Goal: Communication & Community: Answer question/provide support

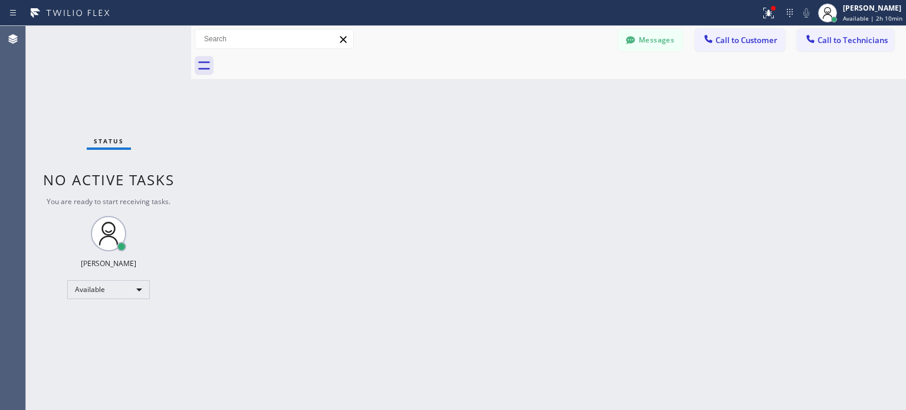
click at [795, 14] on div at bounding box center [790, 13] width 17 height 14
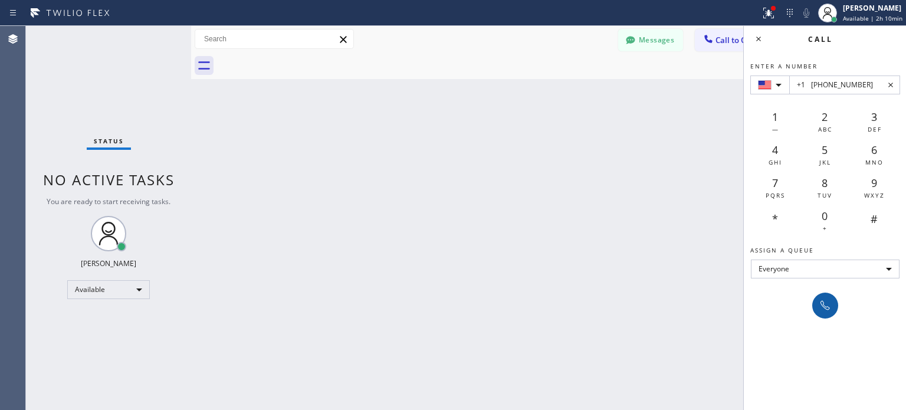
type input "+1 [PHONE_NUMBER]"
click at [819, 299] on icon at bounding box center [825, 305] width 14 height 14
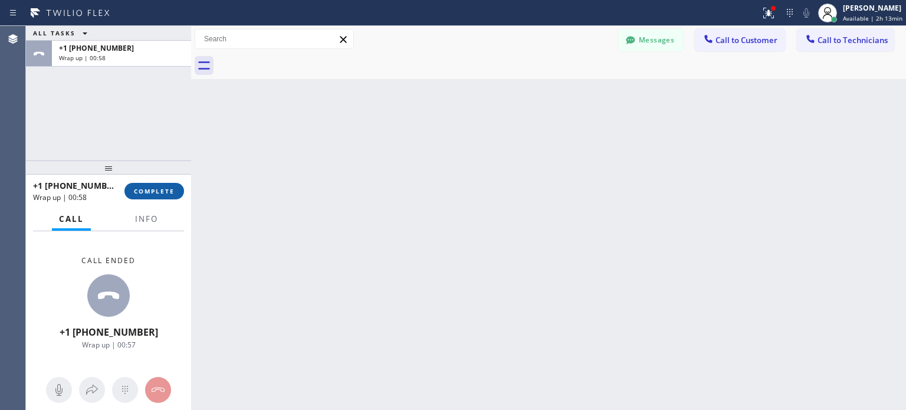
click at [150, 192] on span "COMPLETE" at bounding box center [154, 191] width 41 height 8
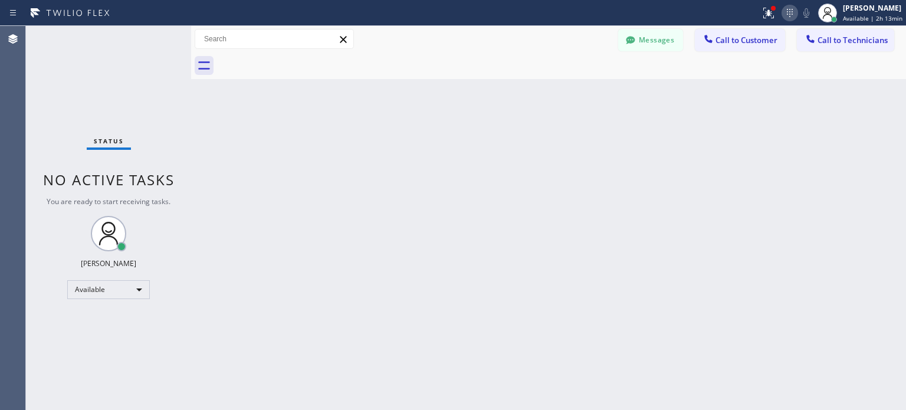
click at [790, 14] on icon at bounding box center [790, 13] width 14 height 14
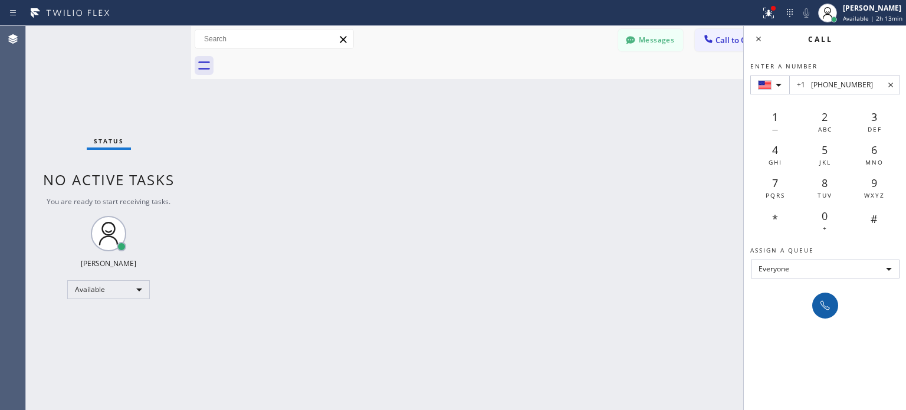
type input "+1 [PHONE_NUMBER]"
click at [835, 306] on button at bounding box center [825, 306] width 26 height 26
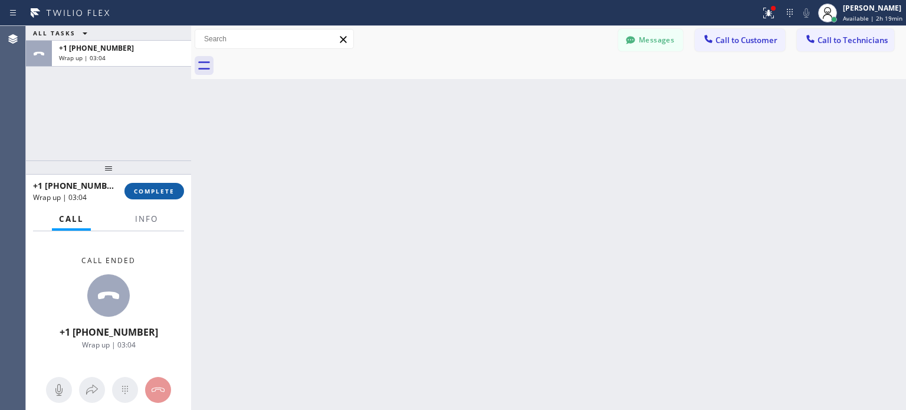
click at [165, 188] on span "COMPLETE" at bounding box center [154, 191] width 41 height 8
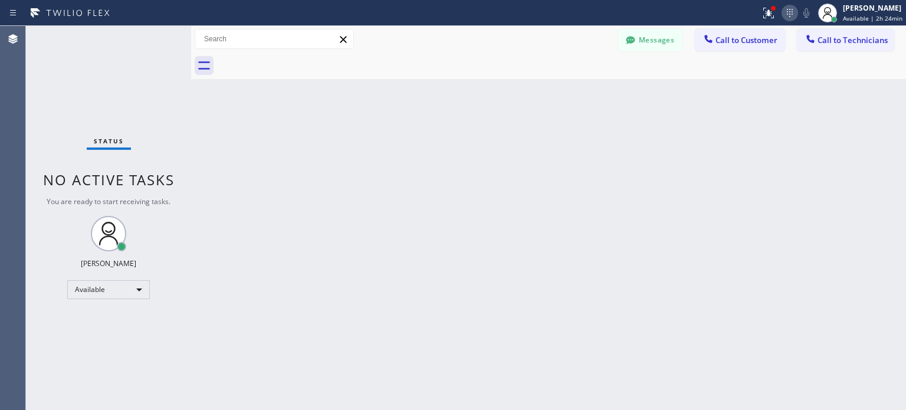
click at [786, 17] on icon at bounding box center [790, 13] width 14 height 14
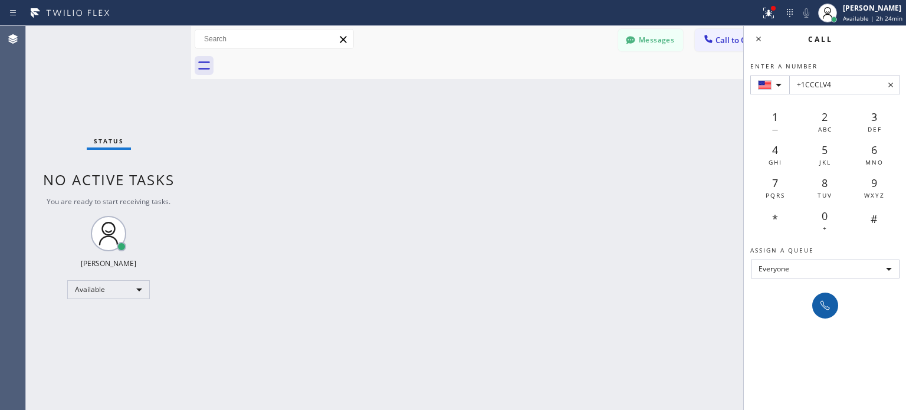
type input "+1CCCLV4"
click at [823, 297] on button at bounding box center [825, 306] width 26 height 26
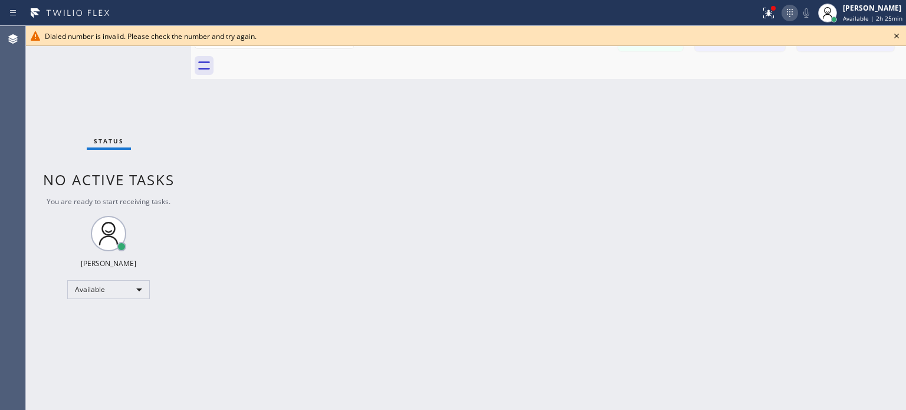
click at [789, 12] on icon at bounding box center [790, 13] width 14 height 14
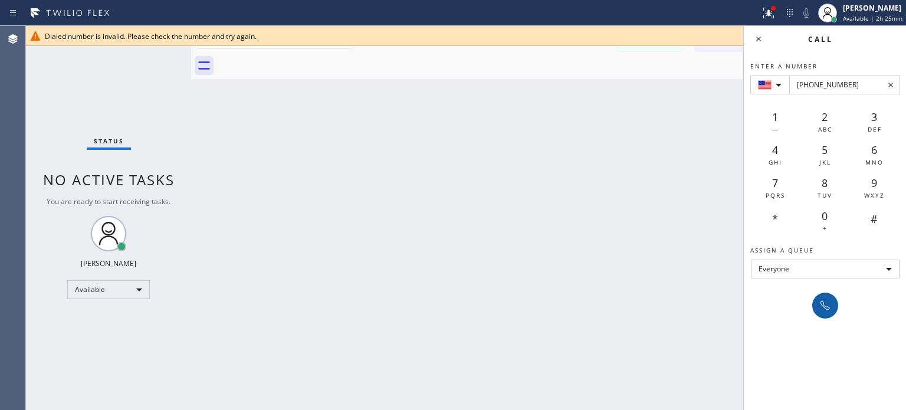
type input "[PHONE_NUMBER]"
click at [823, 300] on icon at bounding box center [825, 305] width 14 height 14
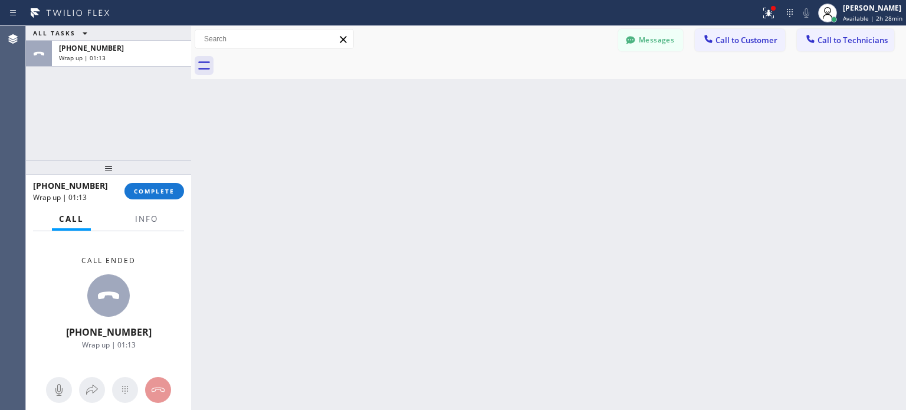
drag, startPoint x: 159, startPoint y: 195, endPoint x: 253, endPoint y: 184, distance: 95.0
click at [159, 195] on button "COMPLETE" at bounding box center [154, 191] width 60 height 17
click at [793, 14] on icon at bounding box center [790, 13] width 14 height 14
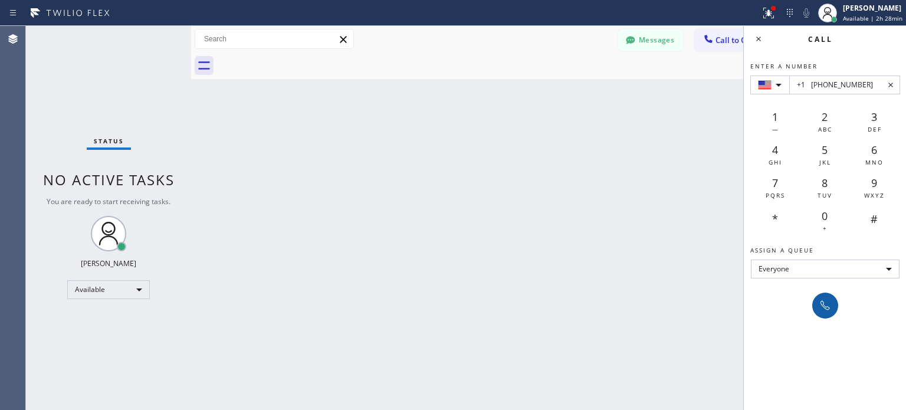
type input "+1 [PHONE_NUMBER]"
click at [826, 298] on icon at bounding box center [825, 305] width 14 height 14
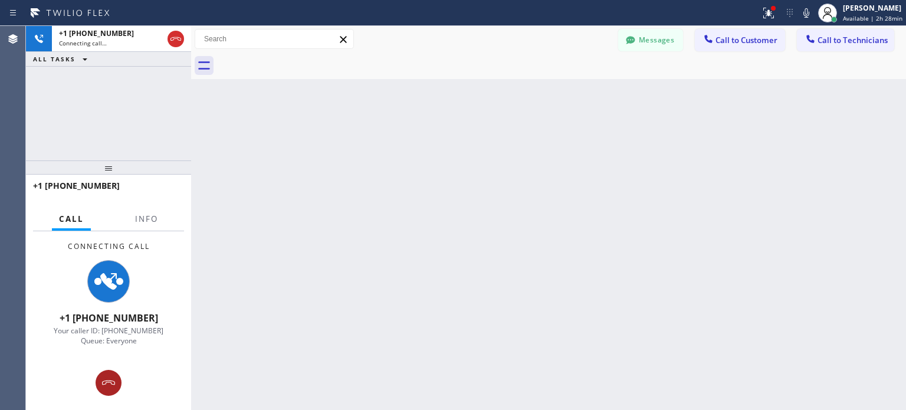
click at [107, 372] on button at bounding box center [109, 383] width 26 height 26
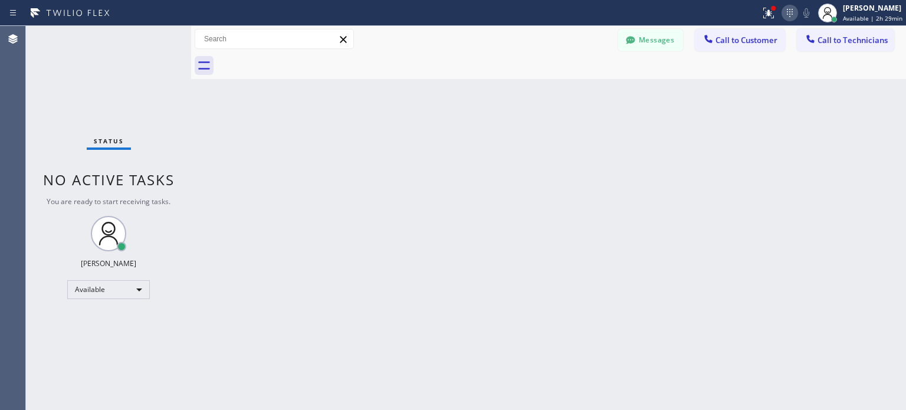
click at [793, 6] on icon at bounding box center [790, 13] width 14 height 14
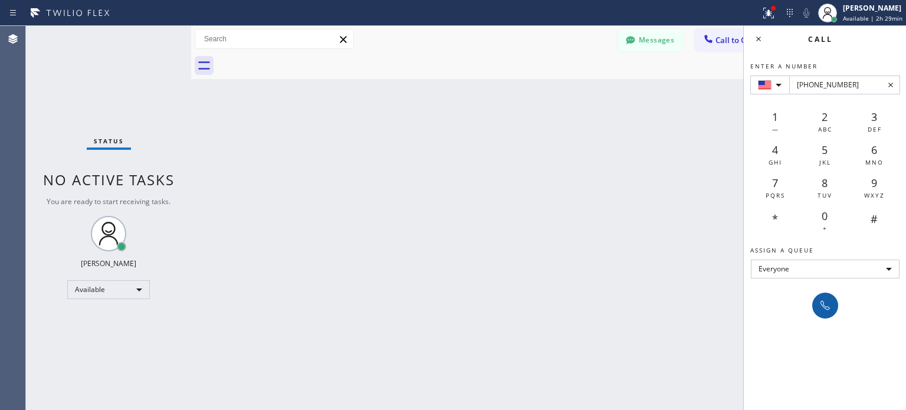
type input "[PHONE_NUMBER]"
drag, startPoint x: 827, startPoint y: 306, endPoint x: 457, endPoint y: 96, distance: 425.8
click at [826, 306] on icon at bounding box center [825, 305] width 14 height 14
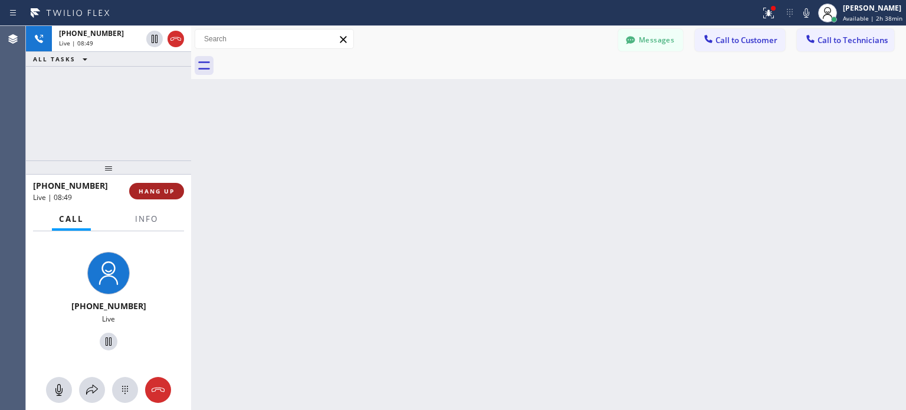
click at [170, 191] on span "HANG UP" at bounding box center [157, 191] width 36 height 8
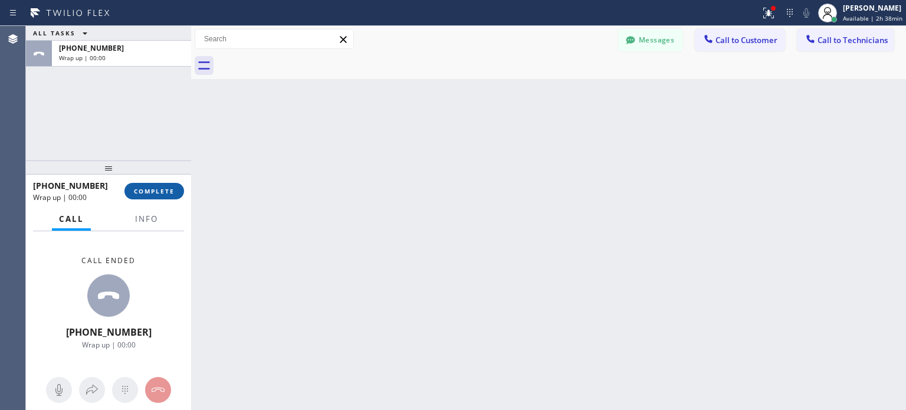
click at [168, 189] on span "COMPLETE" at bounding box center [154, 191] width 41 height 8
